Goal: Task Accomplishment & Management: Complete application form

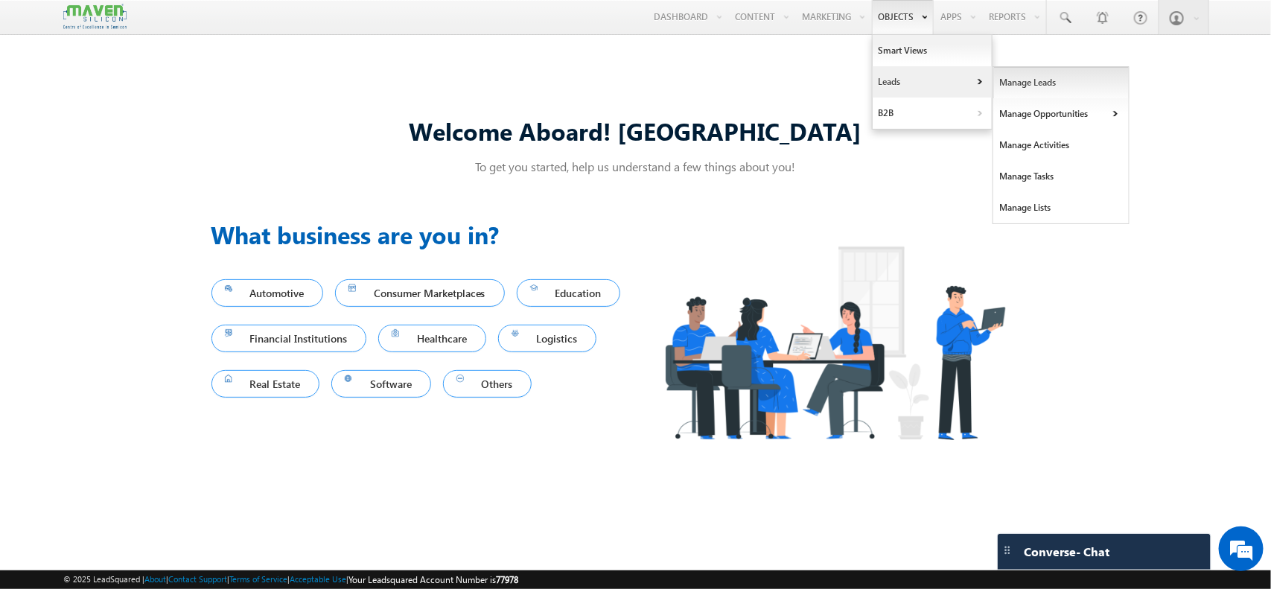
click at [1014, 75] on link "Manage Leads" at bounding box center [1061, 82] width 136 height 31
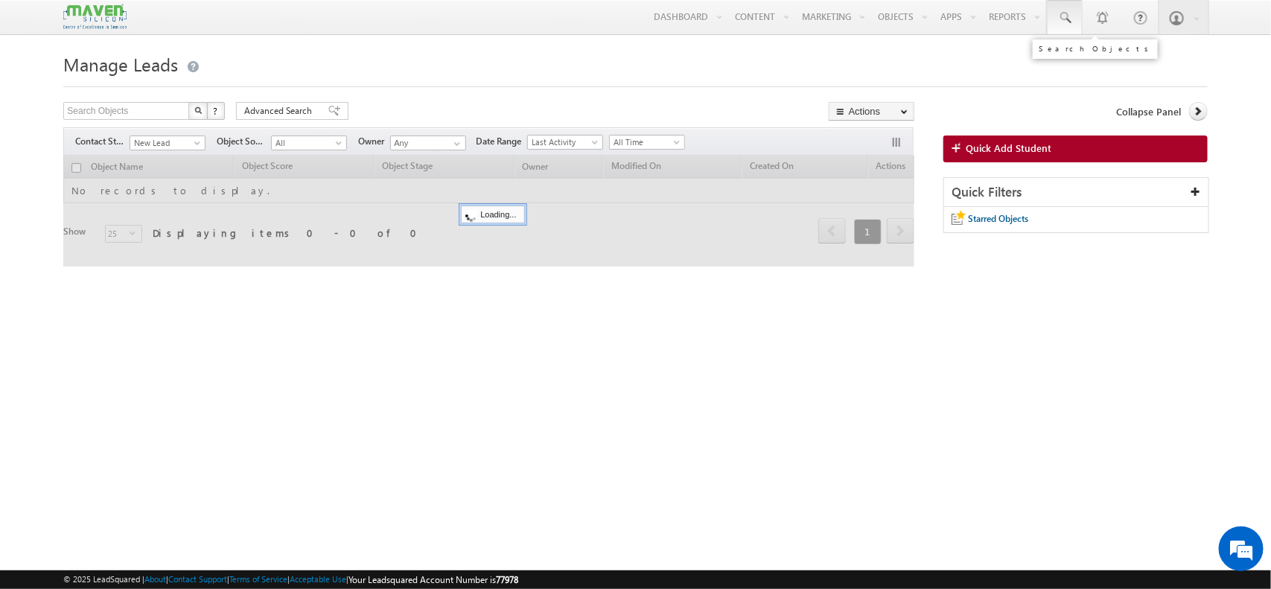
click at [1072, 23] on link at bounding box center [1065, 17] width 36 height 34
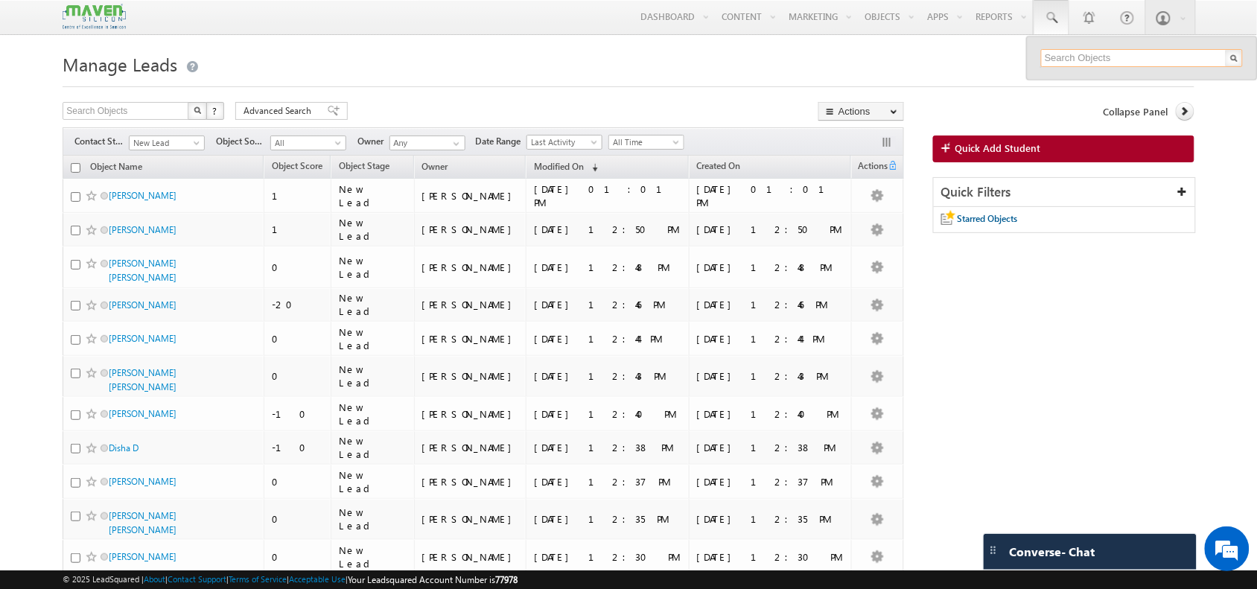
paste input "7991012980"
type input "7991012980"
click at [991, 151] on span "Quick Add Student" at bounding box center [998, 147] width 86 height 13
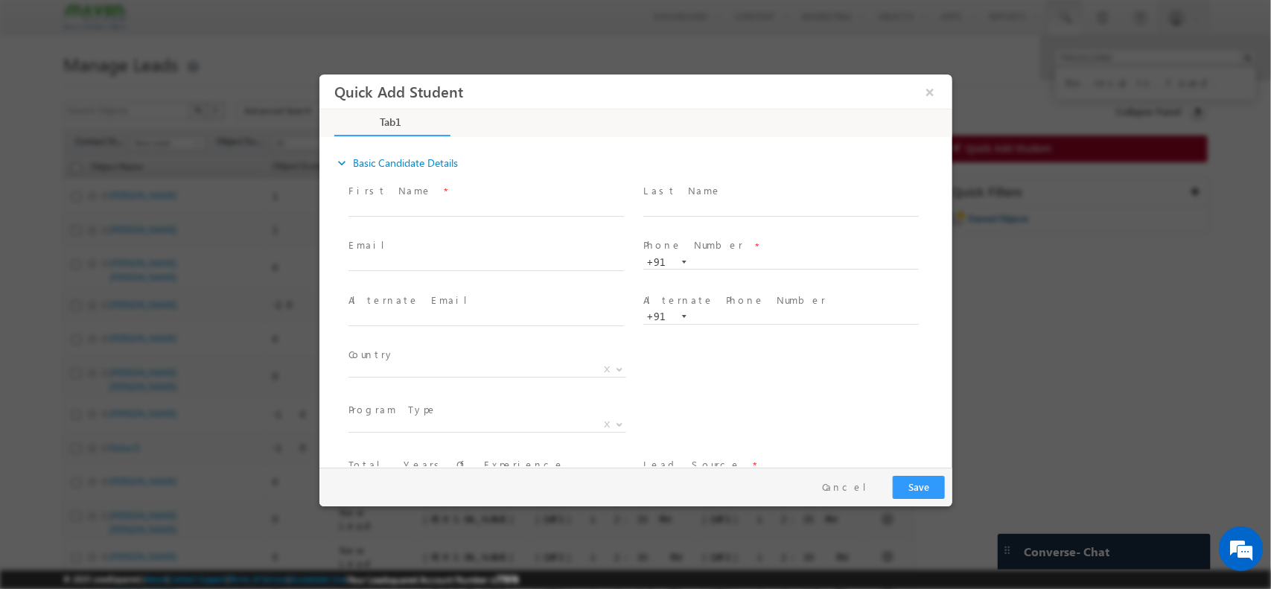
drag, startPoint x: 712, startPoint y: 251, endPoint x: 706, endPoint y: 259, distance: 10.1
click at [706, 259] on div "Phone Number * +91" at bounding box center [786, 253] width 289 height 32
click at [706, 259] on input "text" at bounding box center [779, 262] width 275 height 15
paste input "7991012980"
type input "7991012980"
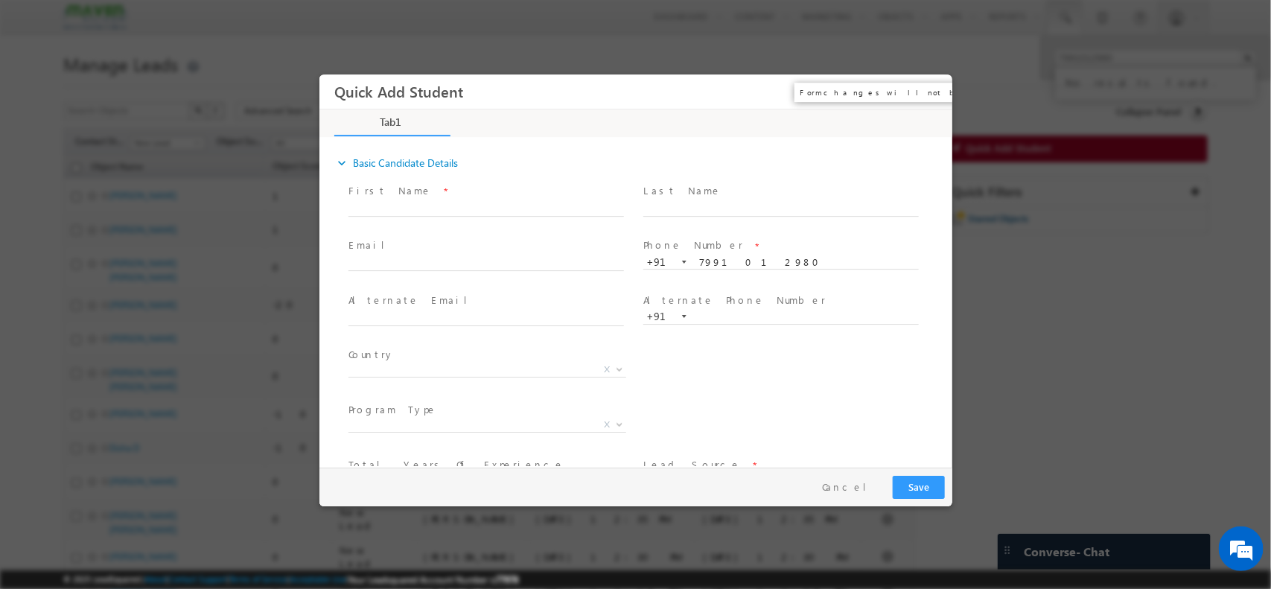
click at [930, 95] on button "×" at bounding box center [928, 91] width 25 height 28
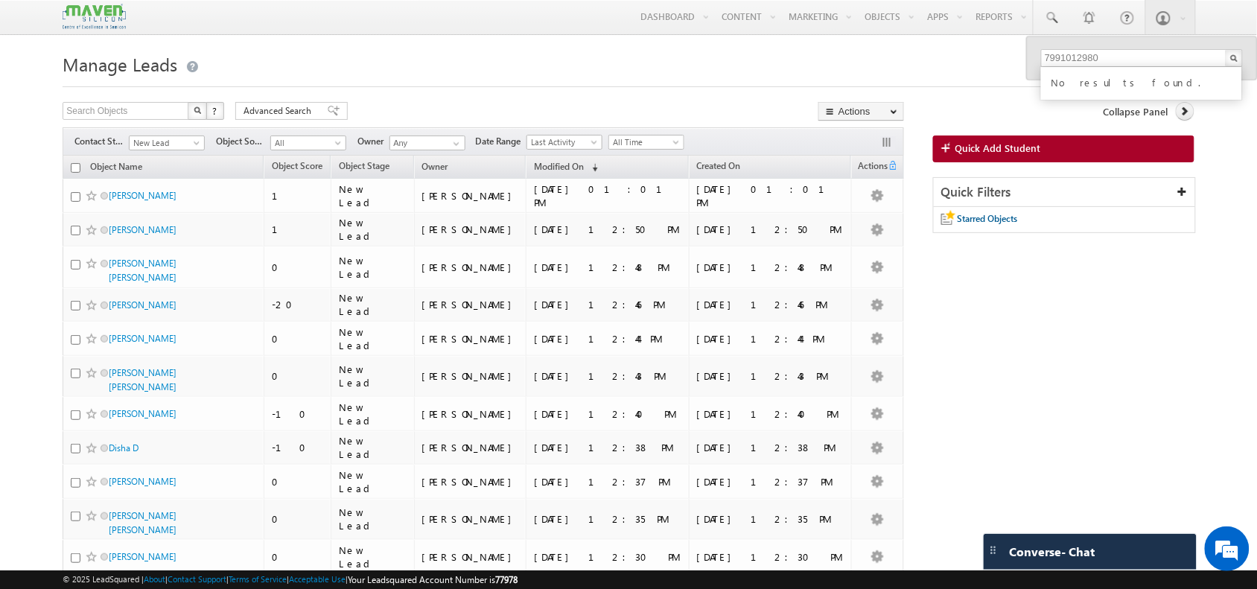
click at [938, 77] on h1 "Manage Leads" at bounding box center [628, 62] width 1131 height 29
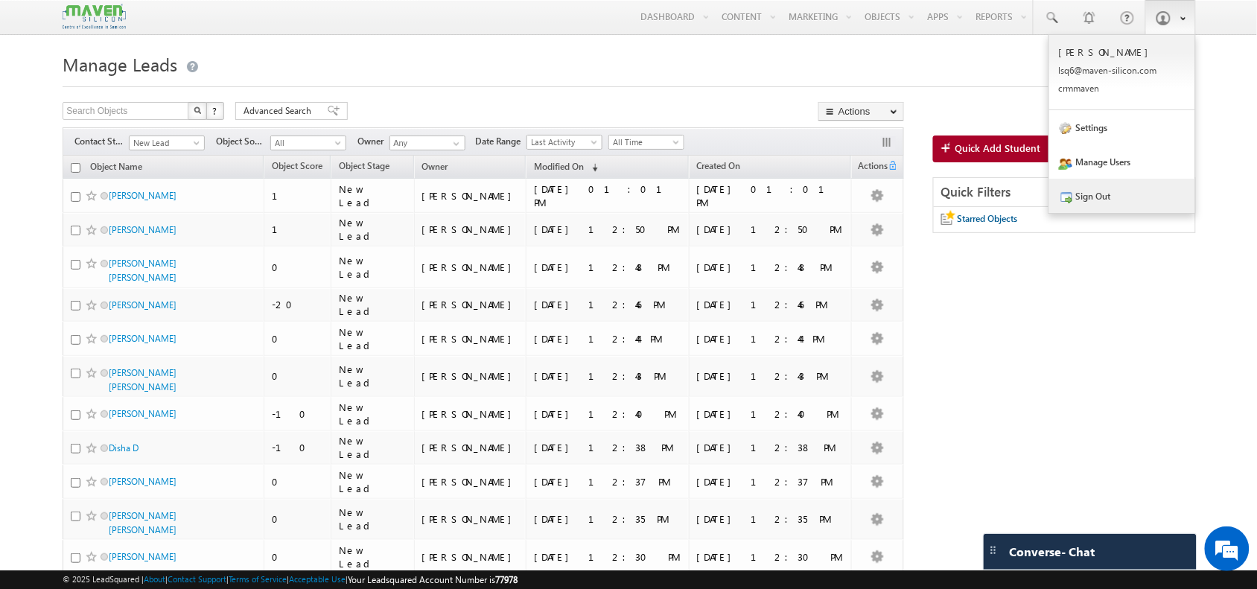
click at [1137, 208] on link "Sign Out" at bounding box center [1122, 196] width 146 height 34
